Goal: Navigation & Orientation: Understand site structure

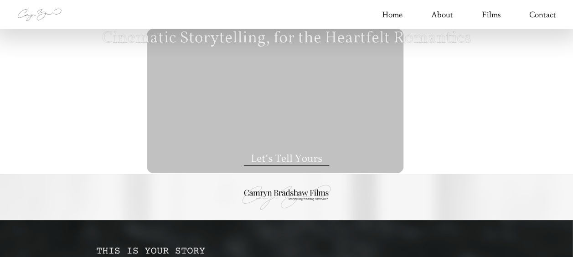
click at [199, 193] on div at bounding box center [286, 197] width 538 height 45
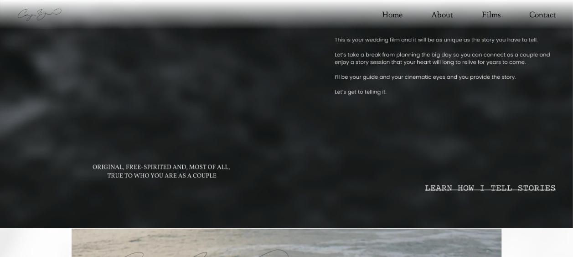
scroll to position [304, 0]
click at [466, 120] on div at bounding box center [444, 72] width 221 height 124
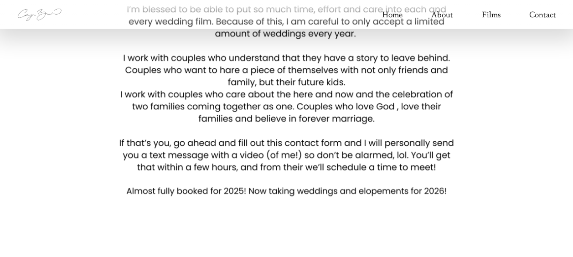
scroll to position [2041, 0]
click at [488, 14] on link "Films" at bounding box center [490, 14] width 19 height 15
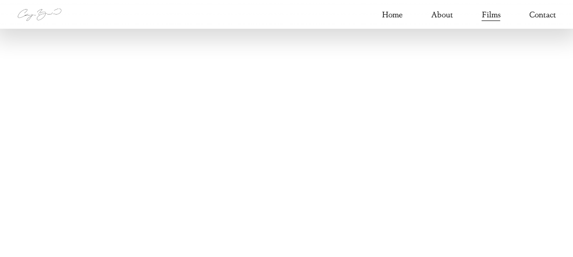
scroll to position [2273, 0]
click at [438, 13] on link "About" at bounding box center [442, 14] width 22 height 15
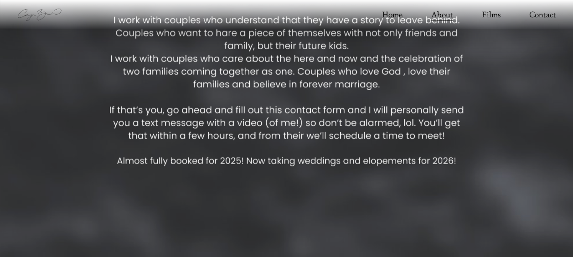
scroll to position [1136, 0]
